Goal: Complete application form

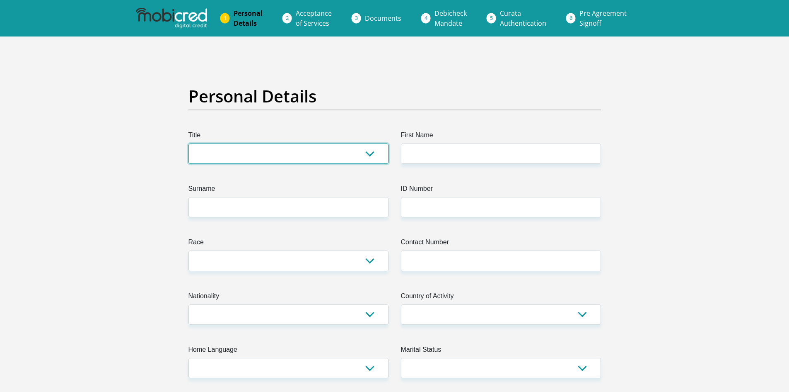
click at [324, 153] on select "Mr Ms Mrs Dr [PERSON_NAME]" at bounding box center [289, 153] width 200 height 20
select select "Mrs"
click at [189, 143] on select "Mr Ms Mrs Dr [PERSON_NAME]" at bounding box center [289, 153] width 200 height 20
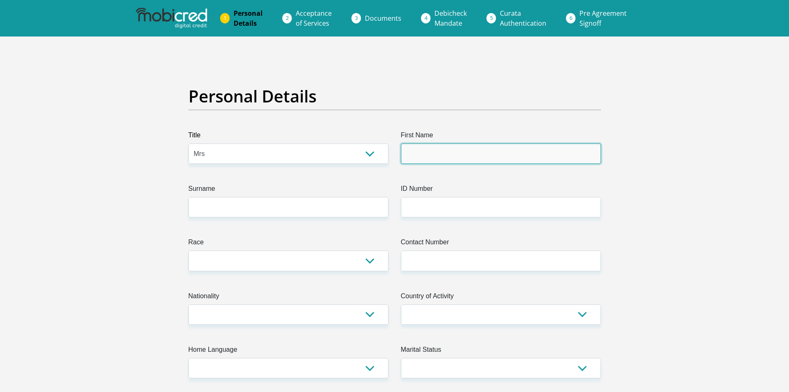
click at [452, 152] on input "First Name" at bounding box center [501, 153] width 200 height 20
type input "Chantall"
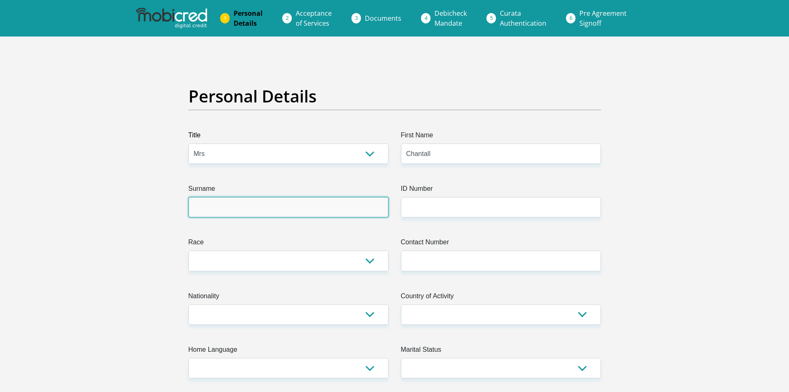
type input "[PERSON_NAME]"
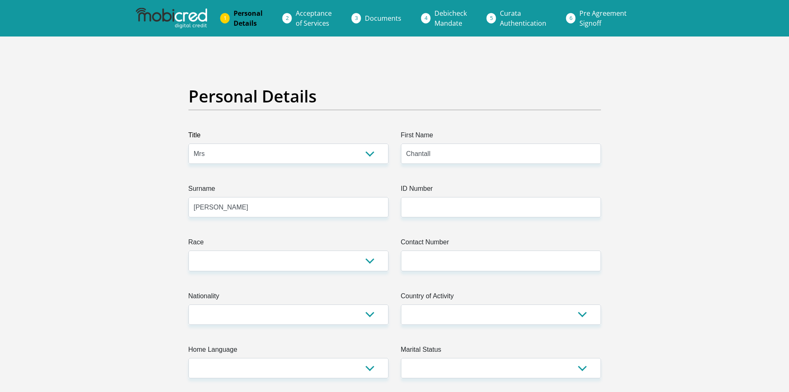
type input "0827881581"
select select "ZAF"
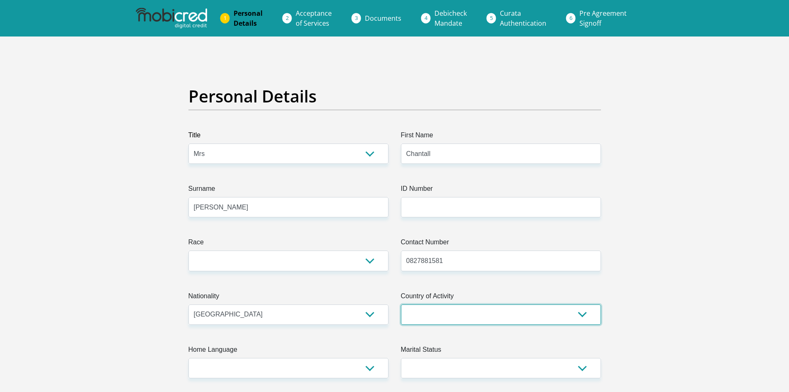
select select "ZAF"
type input "4 Varing Close"
type input "Belhar"
type input "[GEOGRAPHIC_DATA]"
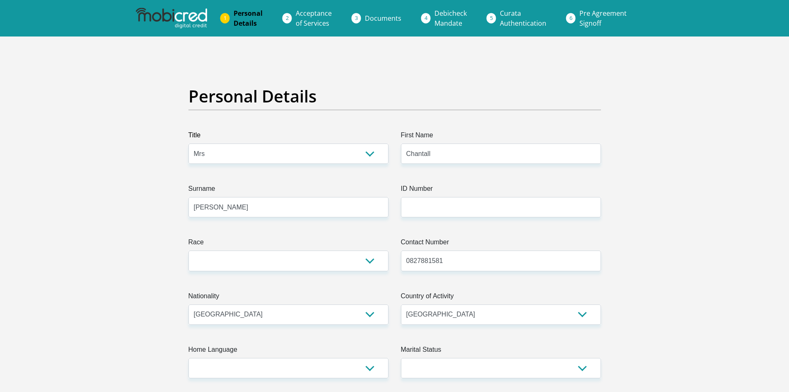
type input "7493"
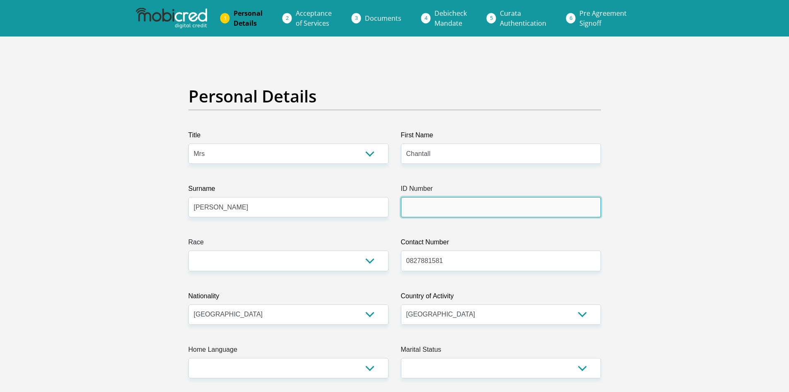
click at [451, 213] on input "ID Number" at bounding box center [501, 207] width 200 height 20
type input "8006260074082"
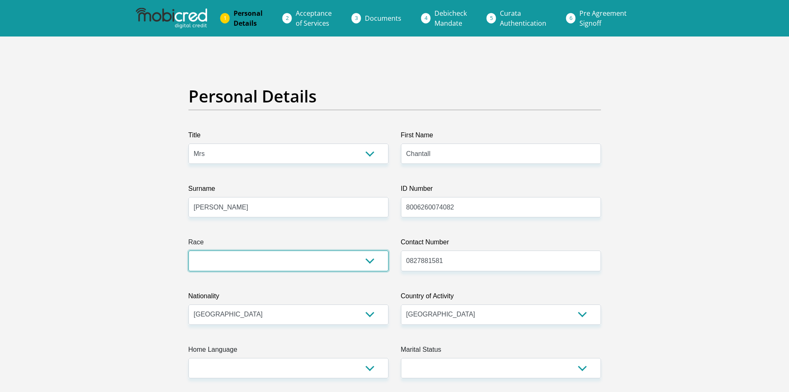
click at [360, 256] on select "Black Coloured Indian White Other" at bounding box center [289, 260] width 200 height 20
select select "2"
click at [189, 250] on select "Black Coloured Indian White Other" at bounding box center [289, 260] width 200 height 20
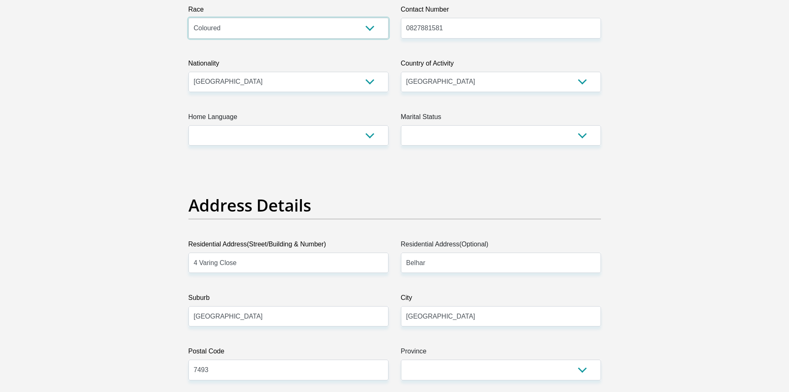
scroll to position [242, 0]
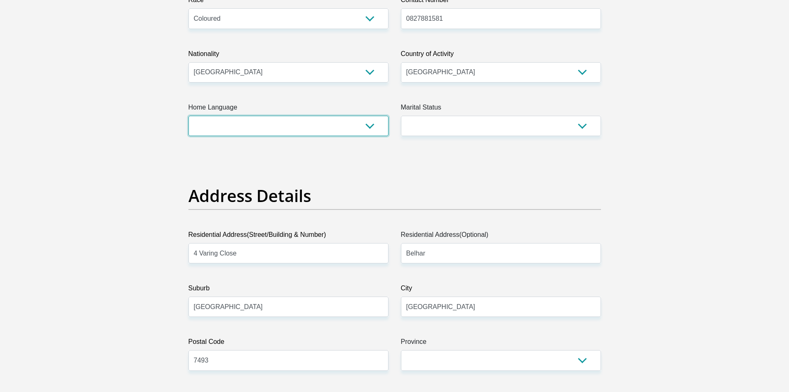
click at [358, 127] on select "Afrikaans English Sepedi South Ndebele Southern Sotho Swati Tsonga Tswana Venda…" at bounding box center [289, 126] width 200 height 20
select select "eng"
click at [189, 116] on select "Afrikaans English Sepedi South Ndebele Southern Sotho Swati Tsonga Tswana Venda…" at bounding box center [289, 126] width 200 height 20
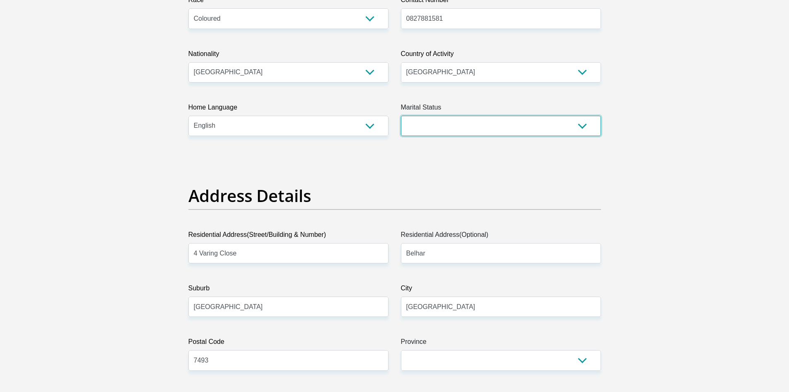
click at [470, 127] on select "Married ANC Single Divorced Widowed Married COP or Customary Law" at bounding box center [501, 126] width 200 height 20
select select "5"
click at [401, 116] on select "Married ANC Single Divorced Widowed Married COP or Customary Law" at bounding box center [501, 126] width 200 height 20
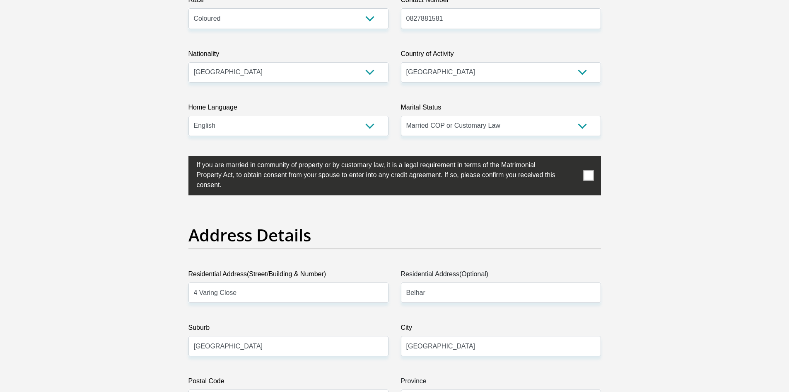
click at [590, 176] on span at bounding box center [588, 175] width 10 height 10
click at [180, 158] on input "checkbox" at bounding box center [180, 158] width 0 height 0
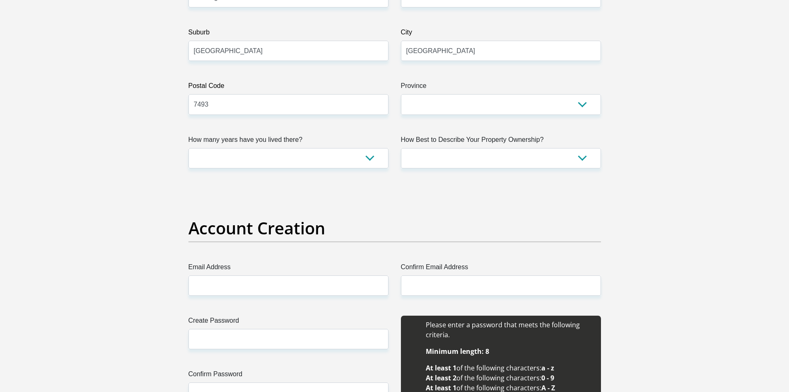
scroll to position [567, 0]
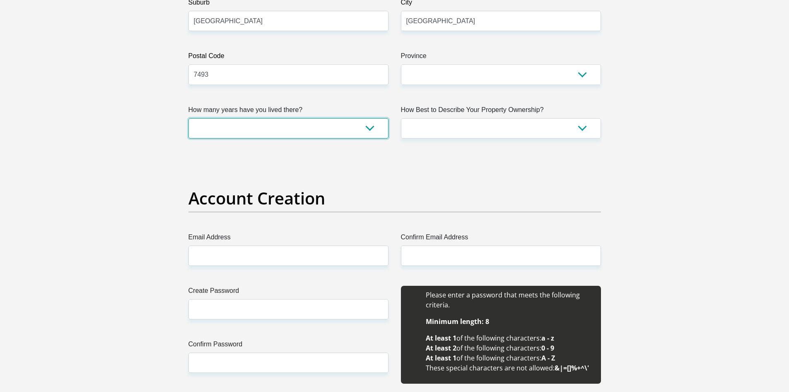
click at [360, 130] on select "less than 1 year 1-3 years 3-5 years 5+ years" at bounding box center [289, 128] width 200 height 20
select select "5"
click at [189, 118] on select "less than 1 year 1-3 years 3-5 years 5+ years" at bounding box center [289, 128] width 200 height 20
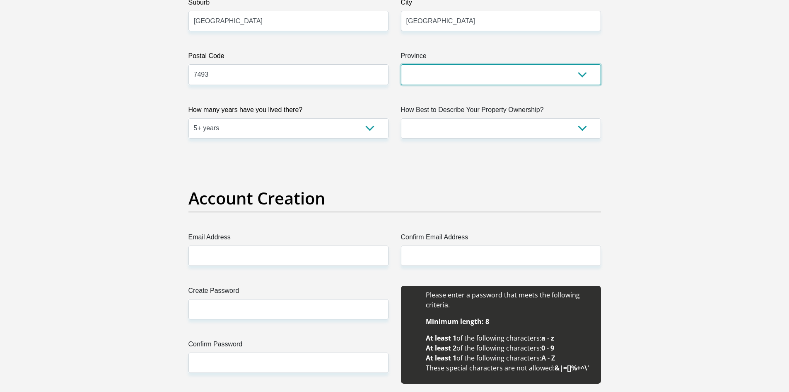
click at [519, 75] on select "Eastern Cape Free State [GEOGRAPHIC_DATA] [GEOGRAPHIC_DATA][DATE] [GEOGRAPHIC_D…" at bounding box center [501, 74] width 200 height 20
select select "Western Cape"
click at [401, 64] on select "Eastern Cape Free State [GEOGRAPHIC_DATA] [GEOGRAPHIC_DATA][DATE] [GEOGRAPHIC_D…" at bounding box center [501, 74] width 200 height 20
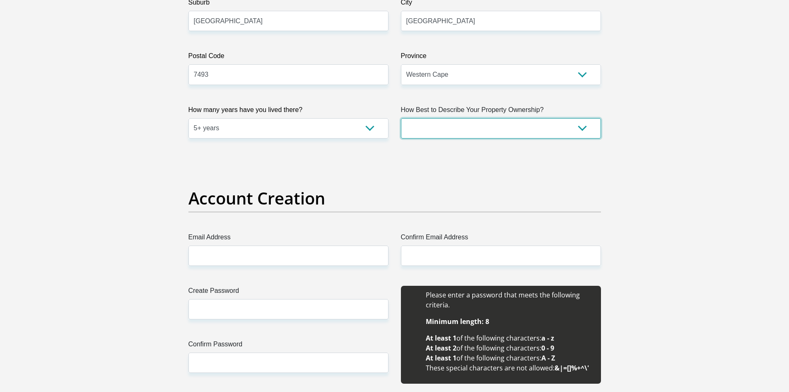
click at [479, 131] on select "Owned Rented Family Owned Company Dwelling" at bounding box center [501, 128] width 200 height 20
click at [486, 121] on select "Owned Rented Family Owned Company Dwelling" at bounding box center [501, 128] width 200 height 20
select select "parents"
click at [401, 118] on select "Owned Rented Family Owned Company Dwelling" at bounding box center [501, 128] width 200 height 20
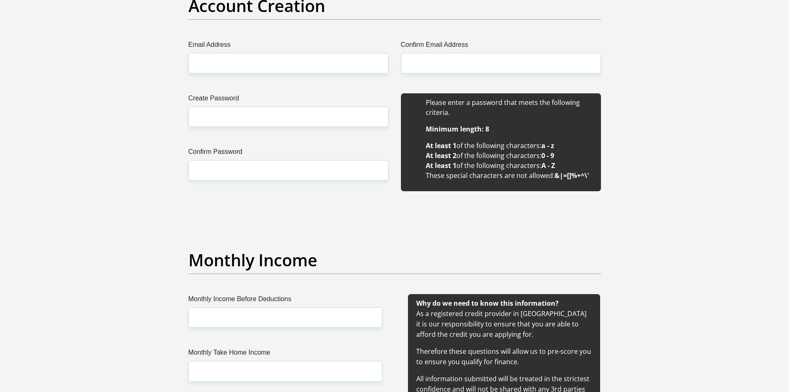
scroll to position [762, 0]
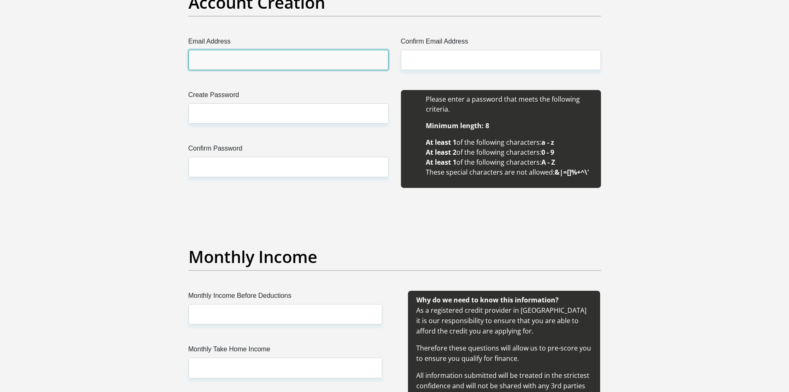
click at [311, 63] on input "Email Address" at bounding box center [289, 60] width 200 height 20
type input "[EMAIL_ADDRESS][DOMAIN_NAME]"
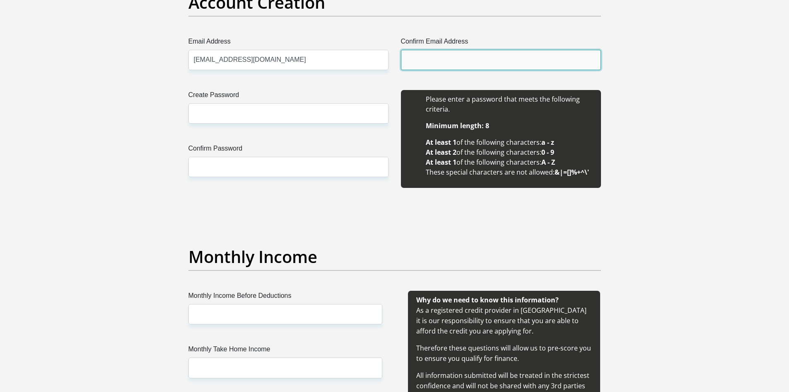
type input "[EMAIL_ADDRESS][DOMAIN_NAME]"
type input "Chantall"
type input "[PERSON_NAME]"
type input "0827881581"
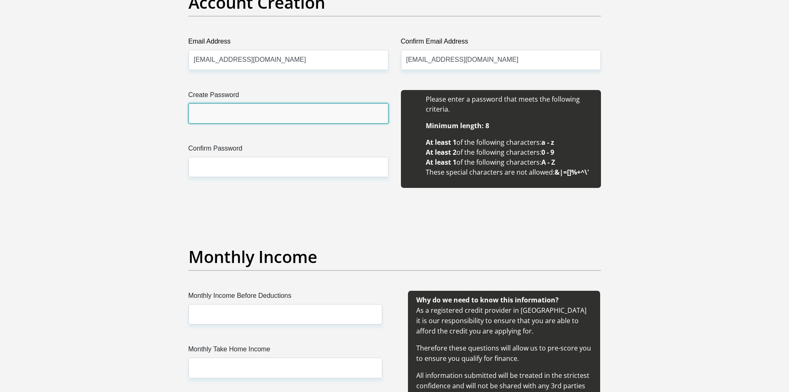
click at [262, 111] on input "Create Password" at bounding box center [289, 113] width 200 height 20
type input "KianShaye@0503"
drag, startPoint x: 253, startPoint y: 115, endPoint x: 187, endPoint y: 118, distance: 65.5
click at [187, 118] on div "Create Password KianShaye@0503 Please input valid password Confirm Password" at bounding box center [288, 143] width 213 height 107
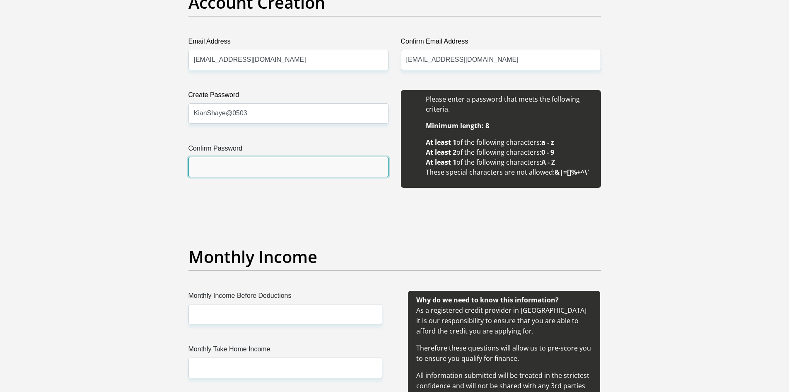
click at [211, 170] on input "Confirm Password" at bounding box center [289, 167] width 200 height 20
paste input "KianShaye@0503"
type input "KianShaye@0503"
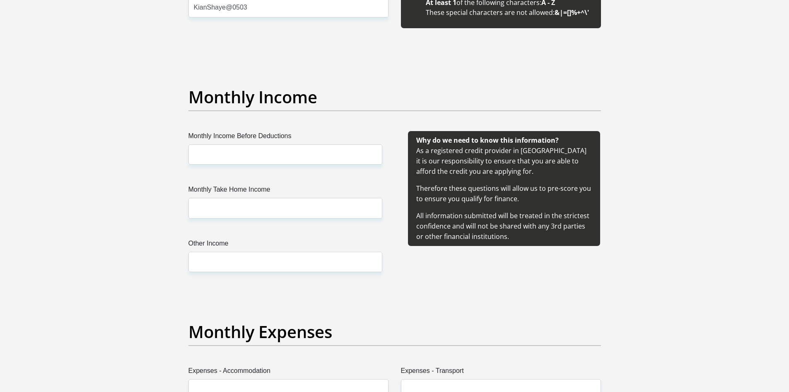
scroll to position [955, 0]
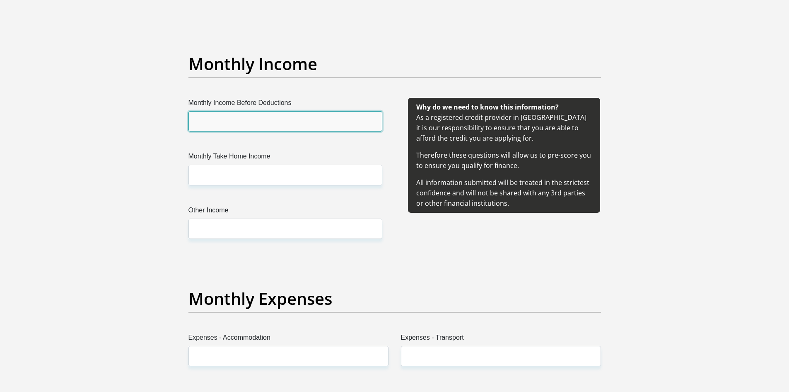
click at [345, 119] on input "Monthly Income Before Deductions" at bounding box center [286, 121] width 194 height 20
click at [315, 124] on input "44007" at bounding box center [286, 121] width 194 height 20
type input "44007.50"
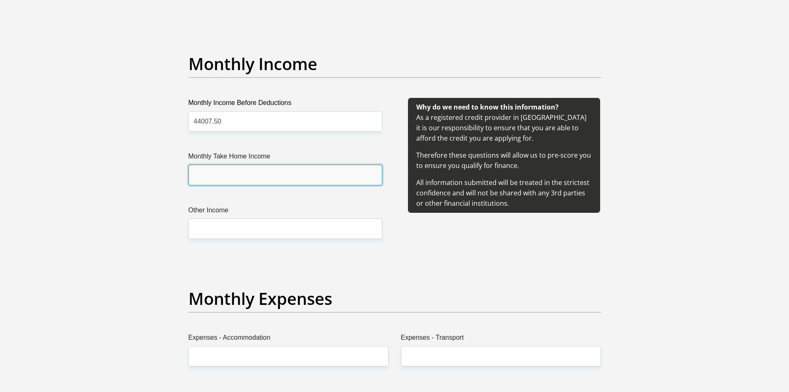
click at [283, 179] on input "Monthly Take Home Income" at bounding box center [286, 174] width 194 height 20
type input "22902.66"
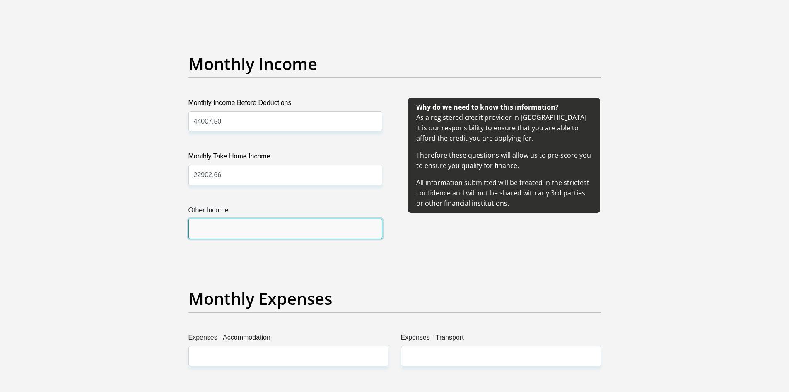
click at [341, 237] on input "Other Income" at bounding box center [286, 228] width 194 height 20
type input "1000"
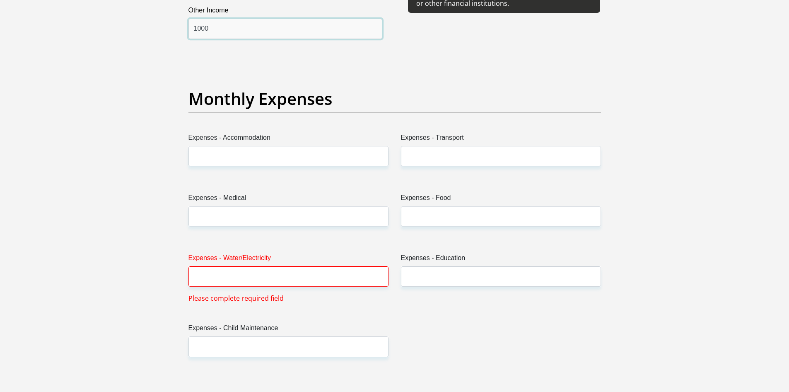
scroll to position [1185, 0]
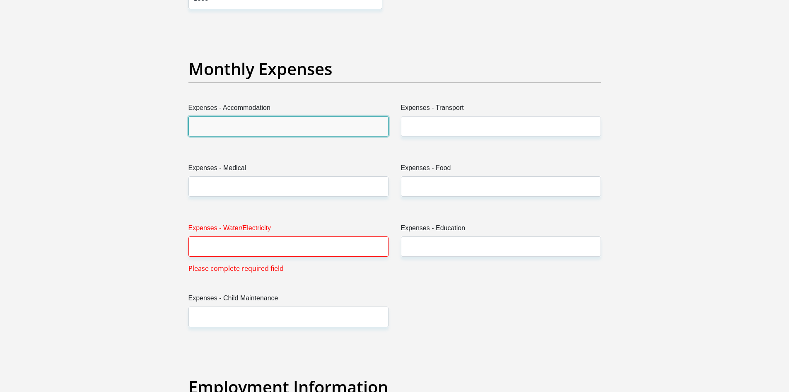
click at [372, 124] on input "Expenses - Accommodation" at bounding box center [289, 126] width 200 height 20
type input "2500"
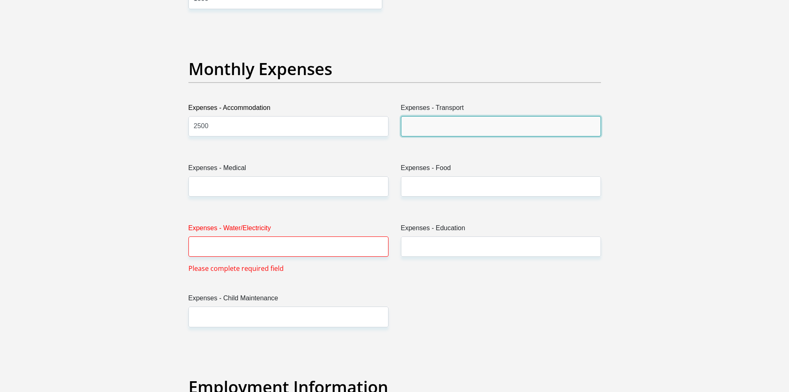
click at [492, 128] on input "Expenses - Transport" at bounding box center [501, 126] width 200 height 20
type input "250"
click at [461, 153] on div "Title Mr Ms Mrs Dr [PERSON_NAME] First Name [PERSON_NAME] Surname [PERSON_NAME]…" at bounding box center [394, 318] width 425 height 2745
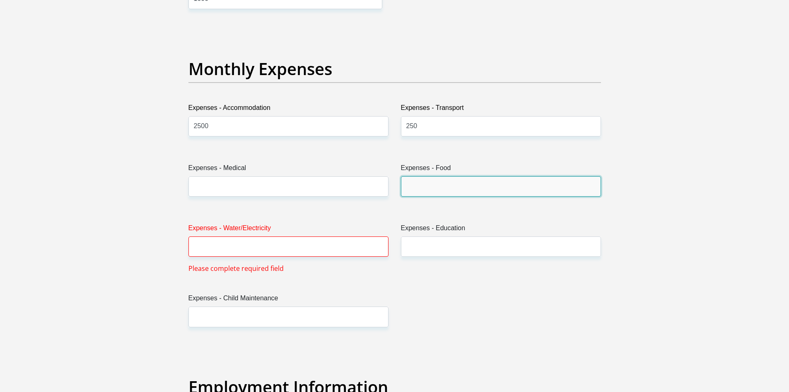
click at [461, 188] on input "Expenses - Food" at bounding box center [501, 186] width 200 height 20
type input "4000"
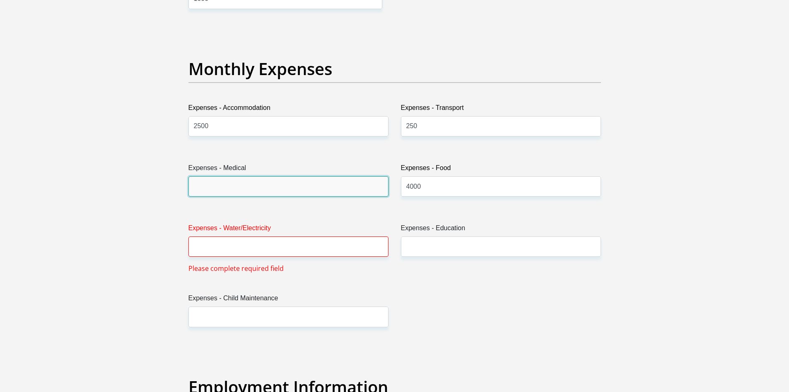
click at [307, 189] on input "Expenses - Medical" at bounding box center [289, 186] width 200 height 20
type input "0"
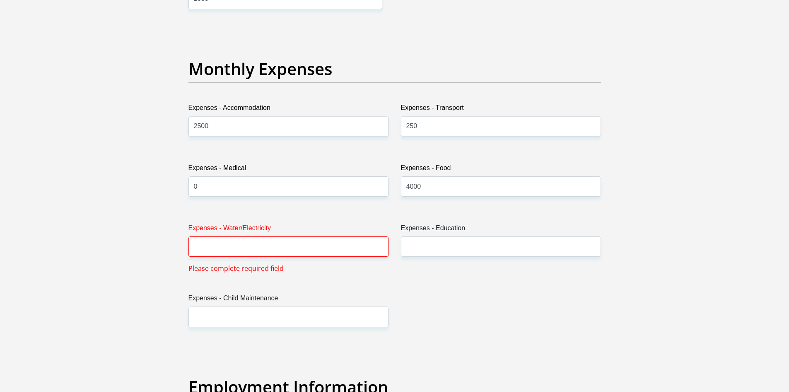
click at [310, 206] on div "Title Mr Ms Mrs Dr [PERSON_NAME] First Name [PERSON_NAME] Surname [PERSON_NAME]…" at bounding box center [394, 318] width 425 height 2745
click at [307, 247] on input "Expenses - Water/Electricity" at bounding box center [289, 246] width 200 height 20
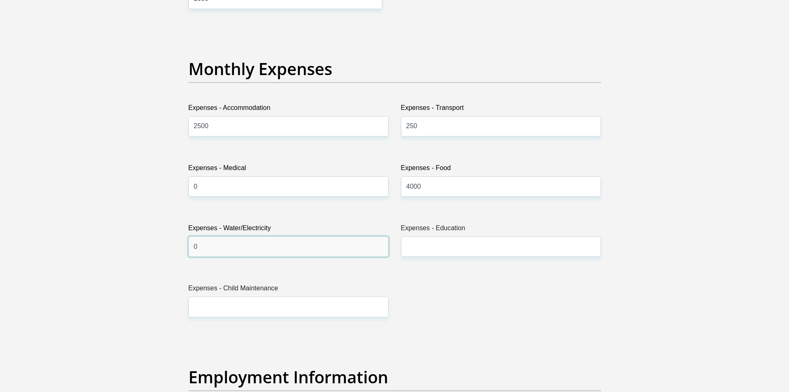
type input "0"
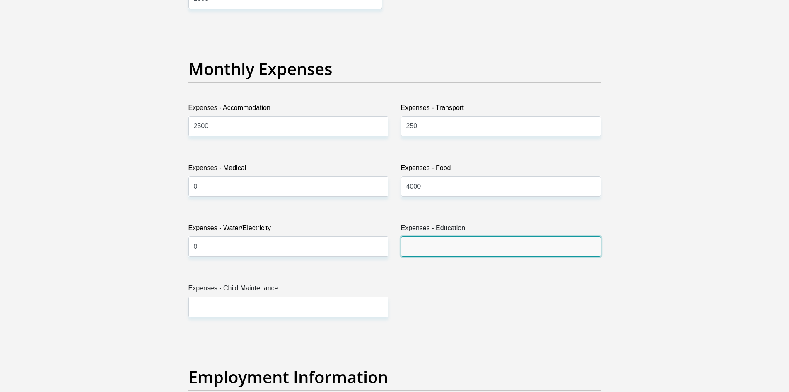
click at [448, 248] on input "Expenses - Education" at bounding box center [501, 246] width 200 height 20
type input "350"
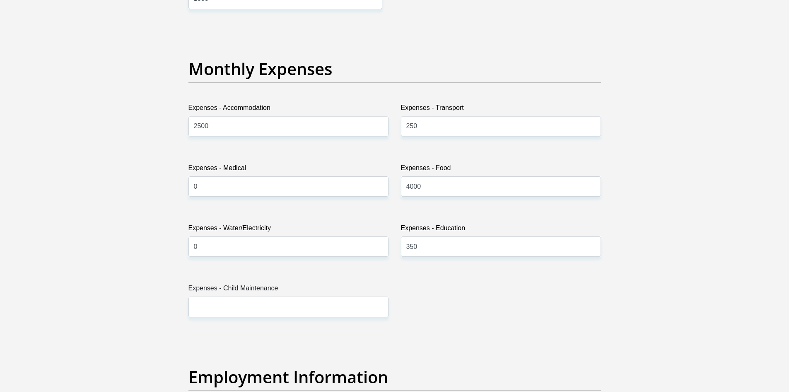
click at [440, 322] on div "Title Mr Ms Mrs Dr [PERSON_NAME] First Name [PERSON_NAME] Surname [PERSON_NAME]…" at bounding box center [394, 313] width 425 height 2735
click at [360, 309] on input "Expenses - Child Maintenance" at bounding box center [289, 306] width 200 height 20
type input "0"
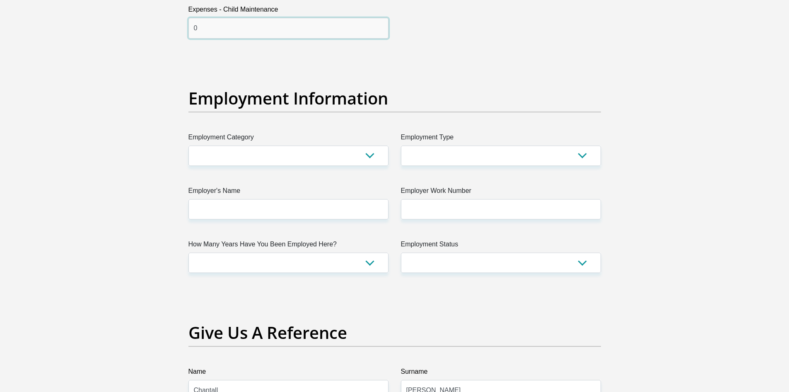
scroll to position [1466, 0]
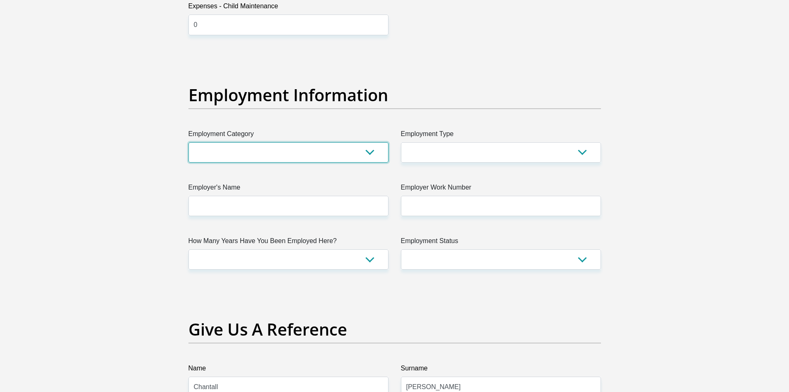
click at [364, 148] on select "AGRICULTURE ALCOHOL & TOBACCO CONSTRUCTION MATERIALS METALLURGY EQUIPMENT FOR R…" at bounding box center [289, 152] width 200 height 20
select select "71"
click at [189, 142] on select "AGRICULTURE ALCOHOL & TOBACCO CONSTRUCTION MATERIALS METALLURGY EQUIPMENT FOR R…" at bounding box center [289, 152] width 200 height 20
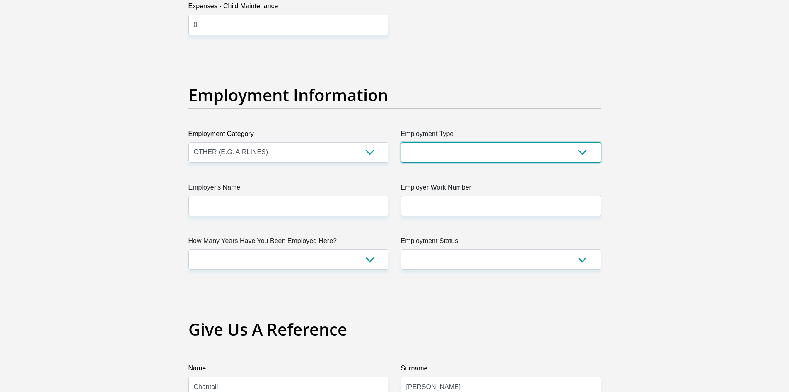
click at [487, 157] on select "College/Lecturer Craft Seller Creative Driver Executive Farmer Forces - Non Com…" at bounding box center [501, 152] width 200 height 20
select select "Office Staff/Clerk"
click at [401, 142] on select "College/Lecturer Craft Seller Creative Driver Executive Farmer Forces - Non Com…" at bounding box center [501, 152] width 200 height 20
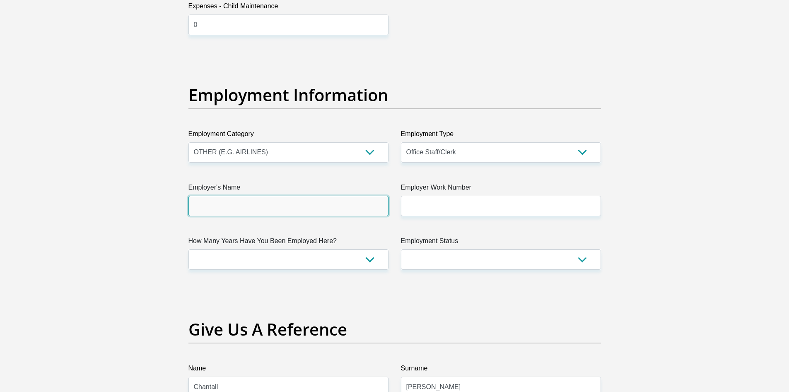
click at [358, 213] on input "Employer's Name" at bounding box center [289, 206] width 200 height 20
type input "RIBSoftware"
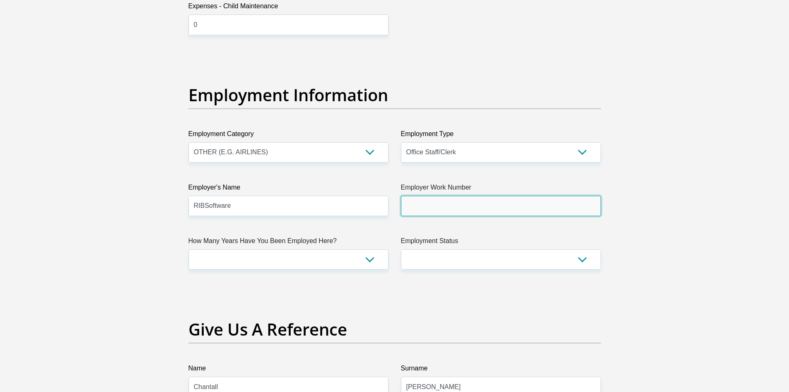
click at [448, 208] on input "Employer Work Number" at bounding box center [501, 206] width 200 height 20
type input "0126846000"
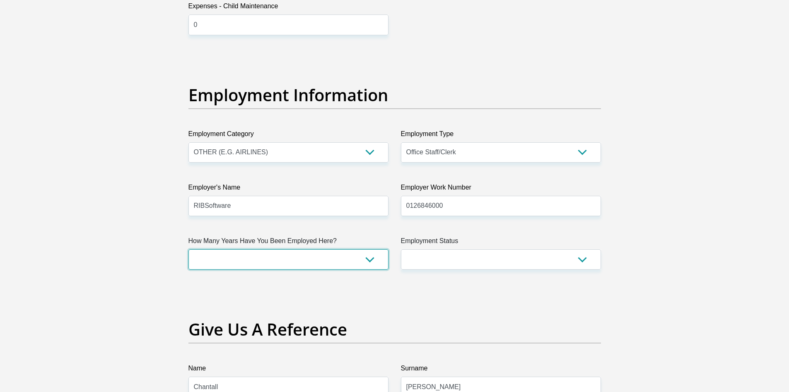
click at [349, 260] on select "less than 1 year 1-3 years 3-5 years 5+ years" at bounding box center [289, 259] width 200 height 20
select select "60"
click at [189, 249] on select "less than 1 year 1-3 years 3-5 years 5+ years" at bounding box center [289, 259] width 200 height 20
click at [436, 261] on select "Permanent/Full-time Part-time/Casual [DEMOGRAPHIC_DATA] Worker Self-Employed Ho…" at bounding box center [501, 259] width 200 height 20
select select "1"
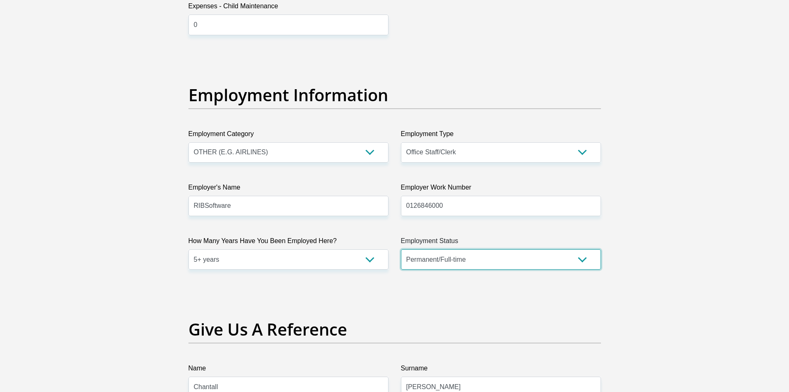
click at [401, 249] on select "Permanent/Full-time Part-time/Casual [DEMOGRAPHIC_DATA] Worker Self-Employed Ho…" at bounding box center [501, 259] width 200 height 20
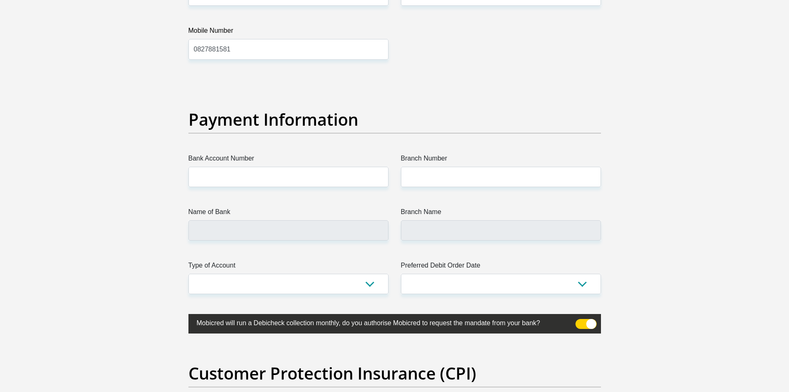
scroll to position [1854, 0]
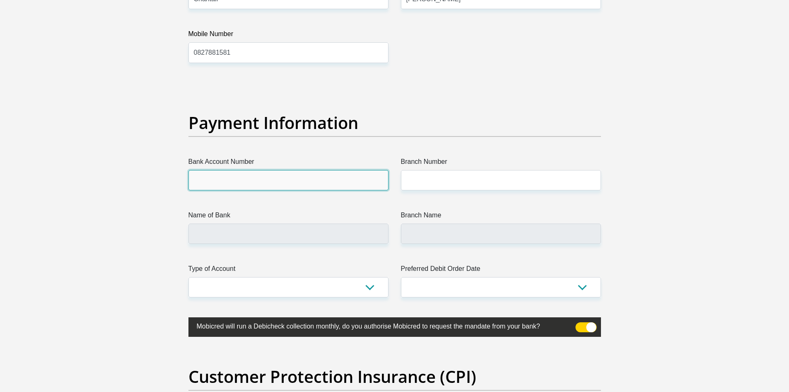
click at [365, 182] on input "Bank Account Number" at bounding box center [289, 180] width 200 height 20
type input "271001488"
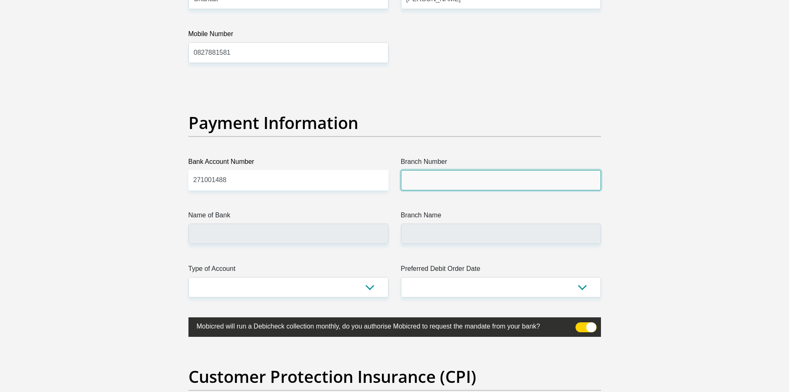
click at [462, 181] on input "Branch Number" at bounding box center [501, 180] width 200 height 20
type input "051001"
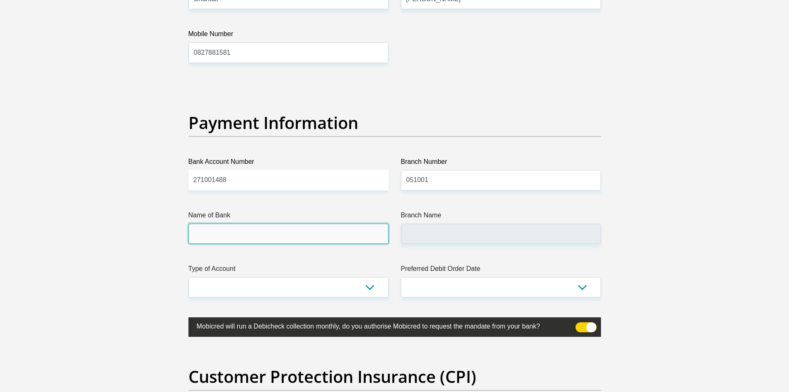
click at [330, 236] on input "Name of Bank" at bounding box center [289, 233] width 200 height 20
type input "STANDARD BANK"
type input "STANDARD BANK [GEOGRAPHIC_DATA]"
click at [330, 236] on input "STANDARD BANK" at bounding box center [289, 233] width 200 height 20
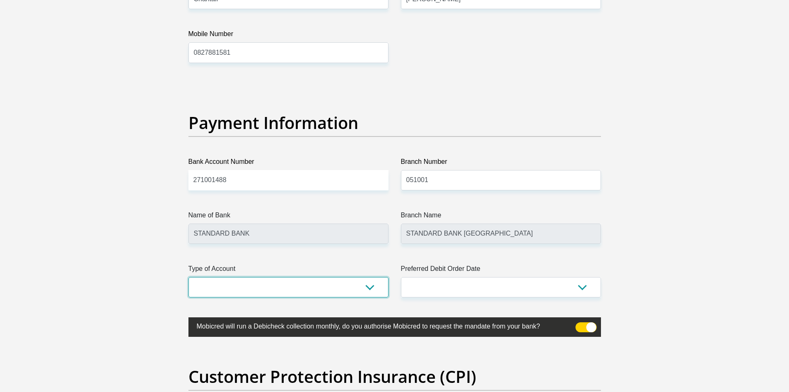
click at [336, 288] on select "Cheque Savings" at bounding box center [289, 287] width 200 height 20
select select "CUR"
click at [189, 277] on select "Cheque Savings" at bounding box center [289, 287] width 200 height 20
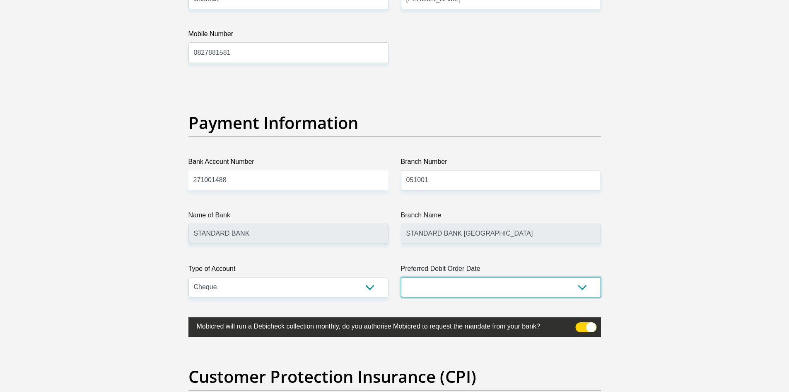
click at [451, 292] on select "1st 2nd 3rd 4th 5th 7th 18th 19th 20th 21st 22nd 23rd 24th 25th 26th 27th 28th …" at bounding box center [501, 287] width 200 height 20
select select "25"
click at [401, 277] on select "1st 2nd 3rd 4th 5th 7th 18th 19th 20th 21st 22nd 23rd 24th 25th 26th 27th 28th …" at bounding box center [501, 287] width 200 height 20
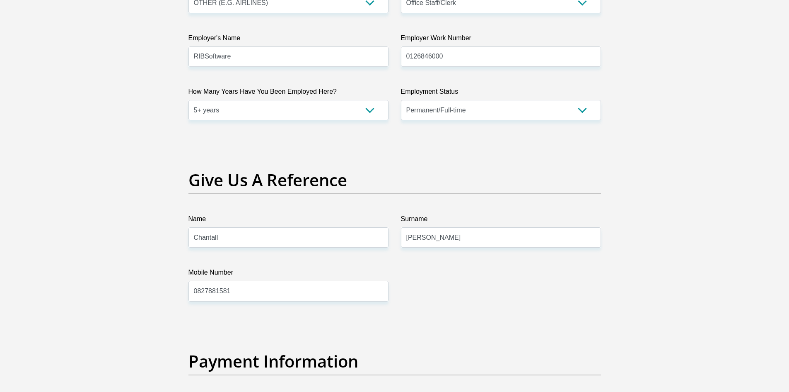
scroll to position [1609, 0]
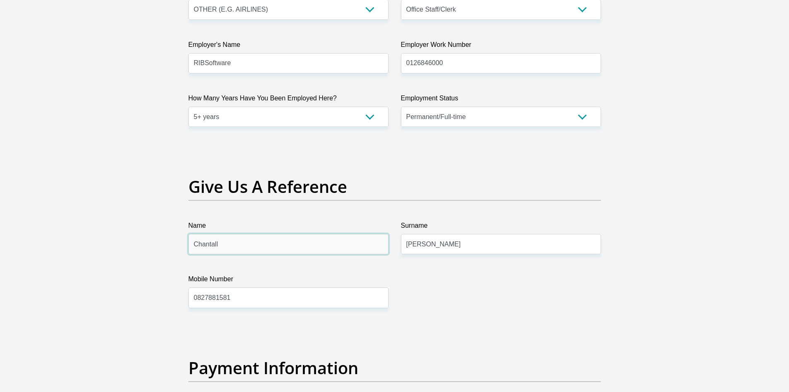
click at [301, 247] on input "Chantall" at bounding box center [289, 244] width 200 height 20
type input "Kian"
click at [423, 251] on input "[PERSON_NAME]" at bounding box center [501, 244] width 200 height 20
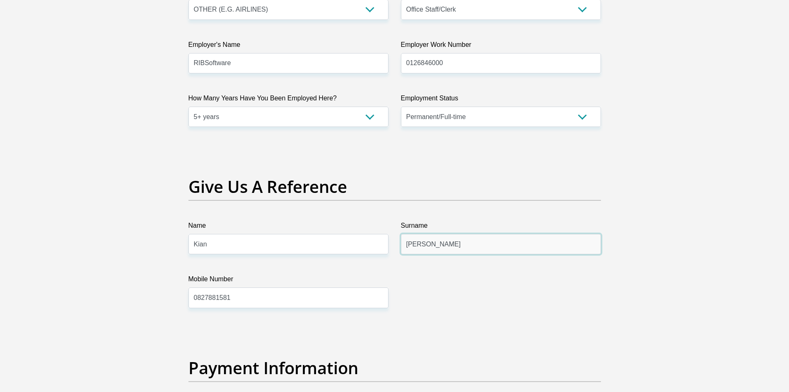
type input "[PERSON_NAME]"
click at [302, 307] on input "0827881581" at bounding box center [289, 297] width 200 height 20
drag, startPoint x: 241, startPoint y: 300, endPoint x: 148, endPoint y: 298, distance: 92.8
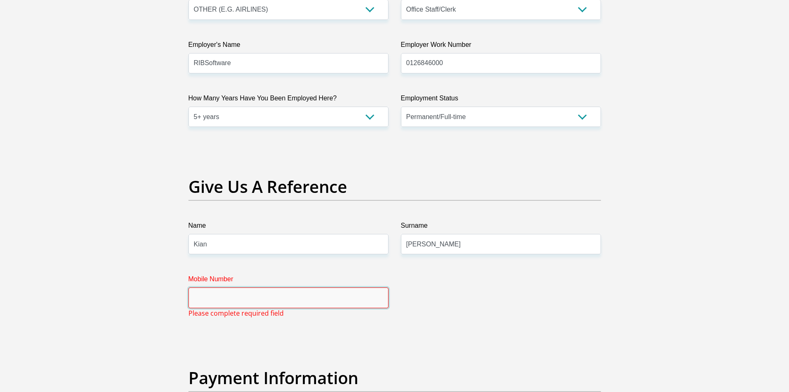
click at [208, 295] on input "Mobile Number" at bounding box center [289, 297] width 200 height 20
click at [339, 308] on div "Mobile Number Please complete required field" at bounding box center [288, 296] width 213 height 44
click at [336, 297] on input "Mobile Number" at bounding box center [289, 297] width 200 height 20
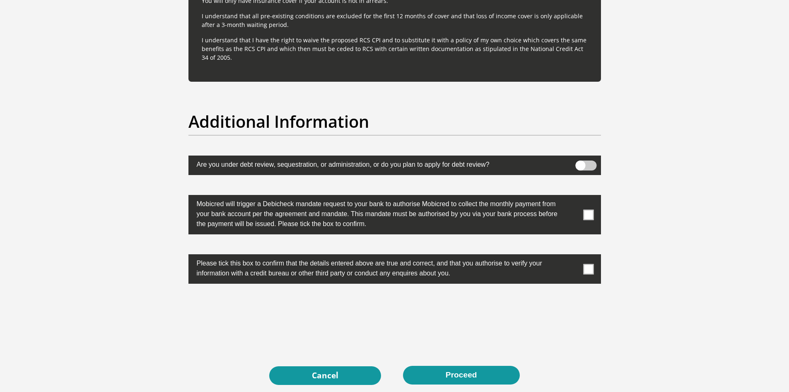
scroll to position [2533, 0]
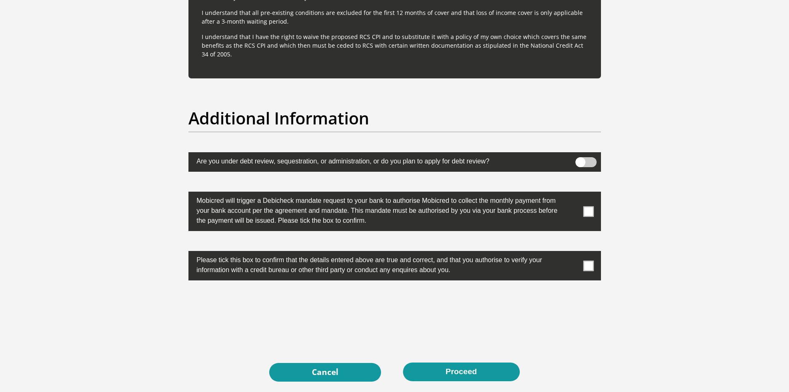
type input "0614374005"
click at [591, 208] on span at bounding box center [588, 211] width 10 height 10
click at [572, 193] on input "checkbox" at bounding box center [572, 193] width 0 height 0
click at [590, 268] on span at bounding box center [588, 265] width 10 height 10
click at [572, 253] on input "checkbox" at bounding box center [572, 253] width 0 height 0
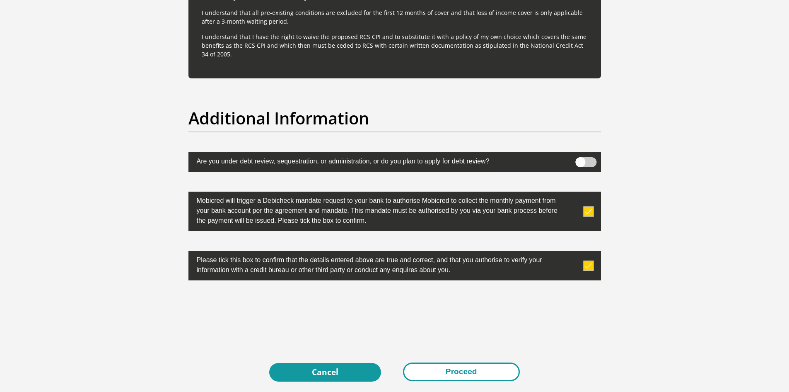
click at [479, 366] on button "Proceed" at bounding box center [461, 371] width 117 height 19
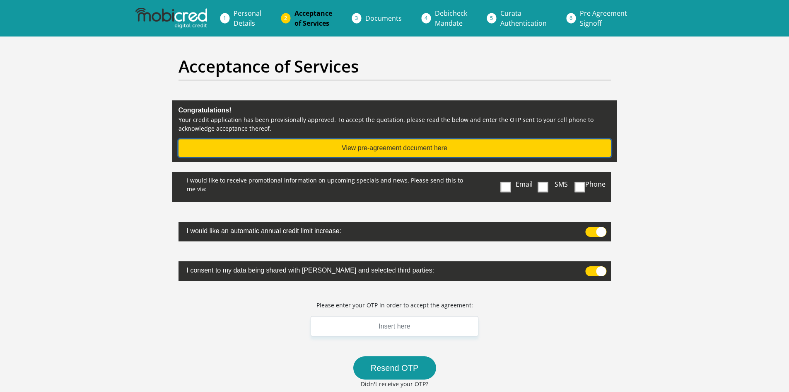
click at [506, 140] on button "View pre-agreement document here" at bounding box center [395, 147] width 433 height 17
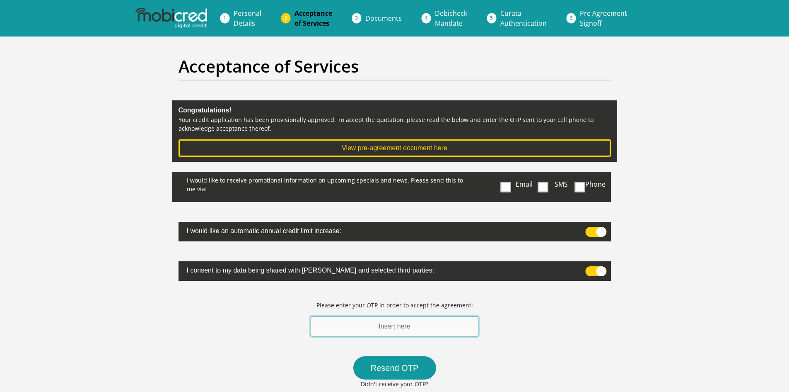
click at [410, 329] on input "text" at bounding box center [395, 326] width 168 height 20
type input "576383"
click at [488, 362] on div "Resend OTP Didn't receive your OTP?" at bounding box center [394, 377] width 222 height 42
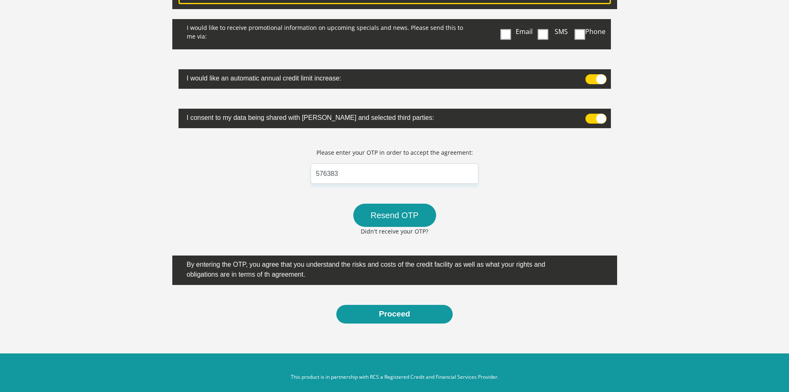
scroll to position [161, 0]
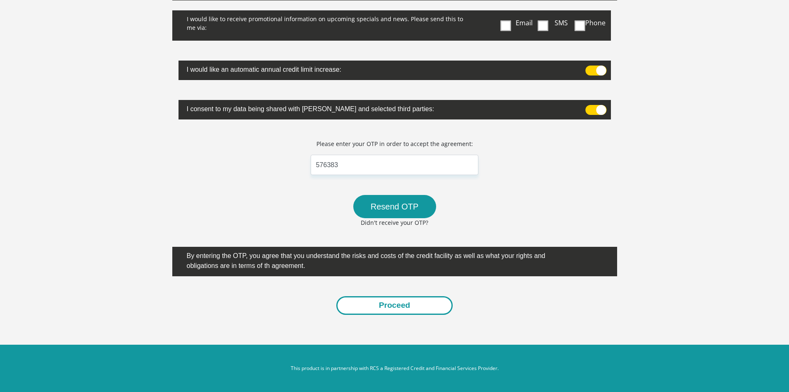
click at [397, 307] on button "Proceed" at bounding box center [394, 305] width 117 height 19
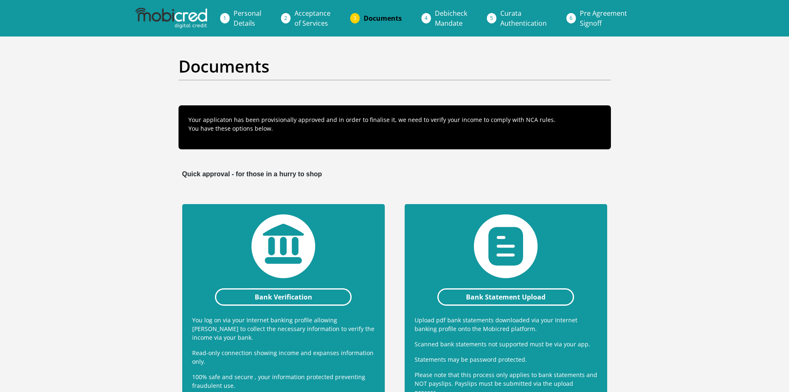
click at [319, 334] on p "You log on via your Internet banking profile allowing Mobicred to collect the n…" at bounding box center [283, 328] width 183 height 26
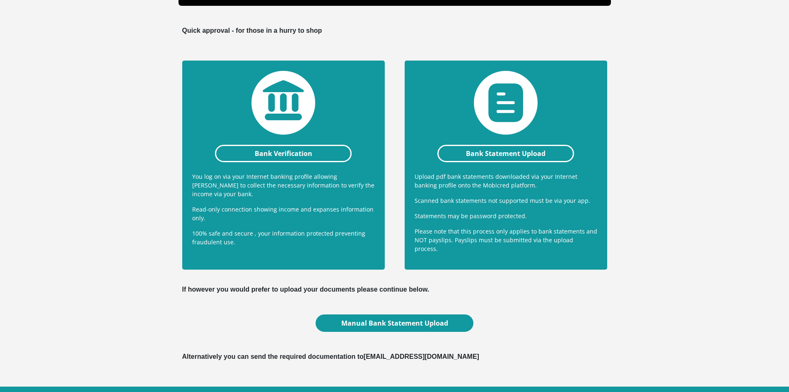
scroll to position [144, 0]
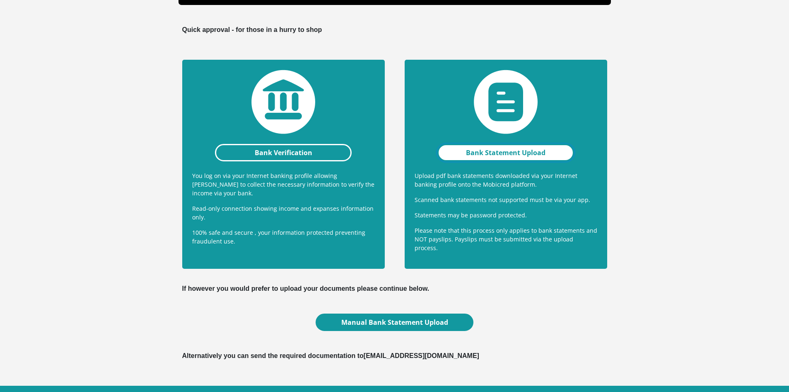
click at [484, 150] on link "Bank Statement Upload" at bounding box center [506, 152] width 137 height 17
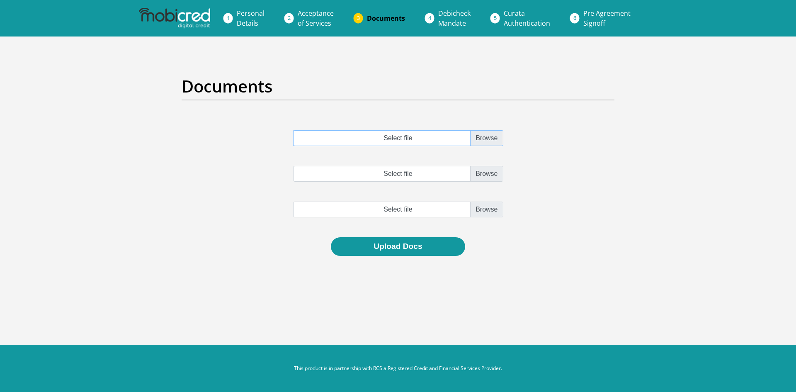
click at [488, 143] on input "Select file" at bounding box center [398, 138] width 210 height 16
type input "C:\fakepath\3 Month Bankstatement.pdf"
click at [386, 235] on div "3 Month Bankstatement.pdf Select file Select file" at bounding box center [397, 183] width 445 height 107
click at [386, 238] on button "Upload Docs" at bounding box center [398, 246] width 134 height 19
click at [404, 227] on div "3 Month Bankstatement.pdf Select file Select file" at bounding box center [397, 183] width 445 height 107
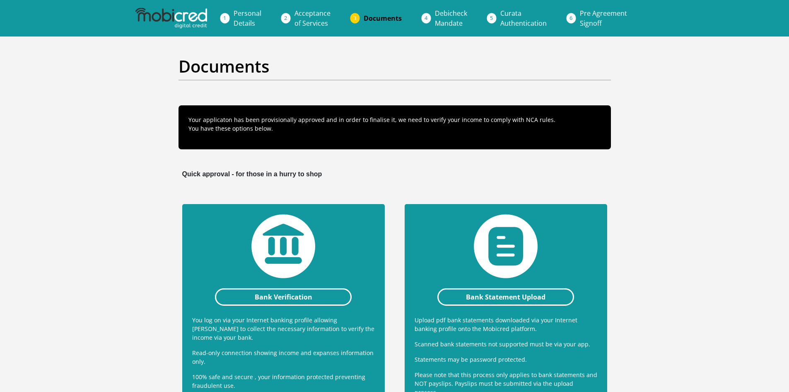
scroll to position [144, 0]
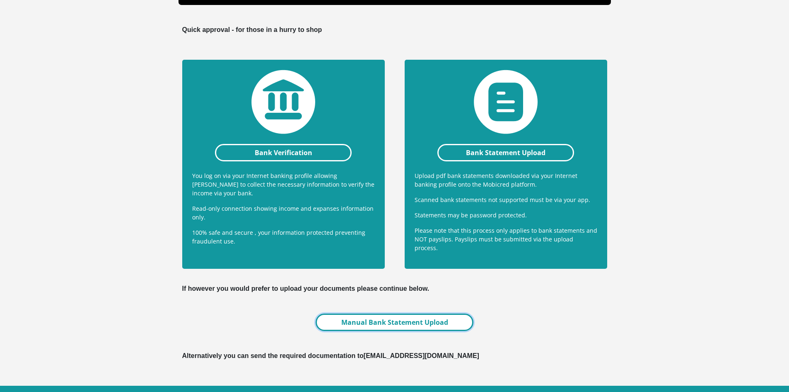
click at [375, 313] on link "Manual Bank Statement Upload" at bounding box center [394, 321] width 157 height 17
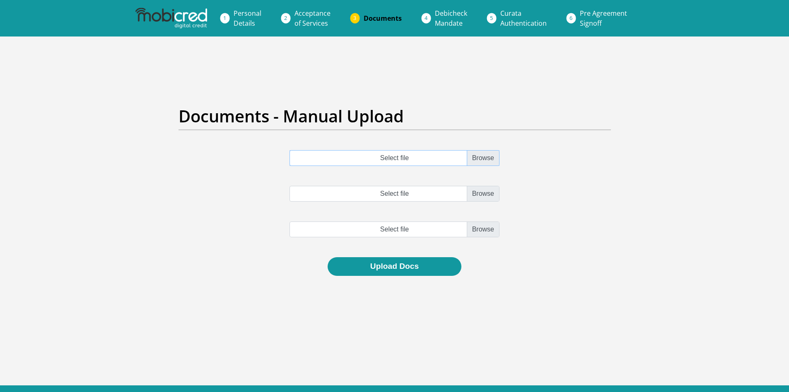
click at [481, 157] on input "Select file" at bounding box center [395, 158] width 210 height 16
type input "C:\fakepath\3 Month Bankstatement.pdf"
click at [406, 269] on button "Upload Docs" at bounding box center [395, 266] width 134 height 19
click at [397, 196] on input "Select file" at bounding box center [395, 194] width 210 height 16
type input "C:\fakepath\3 Month Bankstatement.pdf"
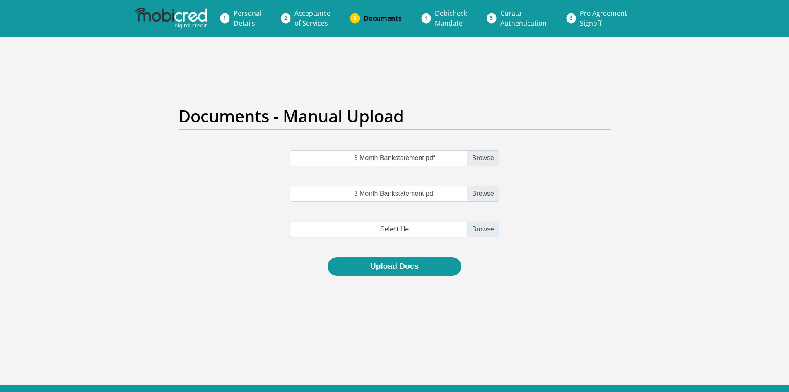
click at [399, 229] on input "file" at bounding box center [395, 229] width 210 height 16
type input "C:\fakepath\3 Month Bankstatement.pdf"
click at [380, 271] on button "Upload Docs" at bounding box center [395, 266] width 134 height 19
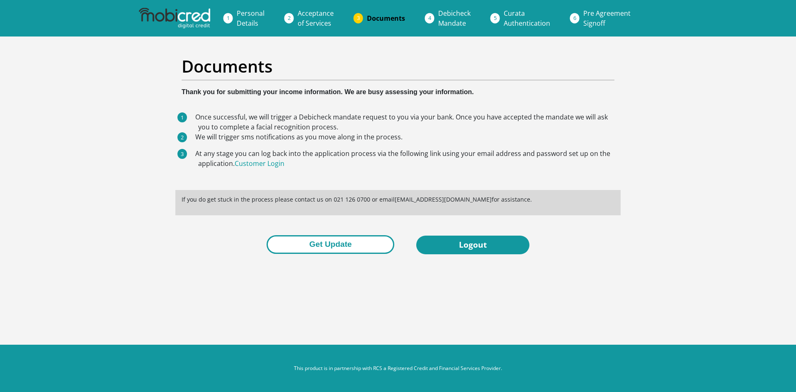
click at [382, 249] on button "Get Update" at bounding box center [330, 244] width 128 height 19
